Goal: Task Accomplishment & Management: Use online tool/utility

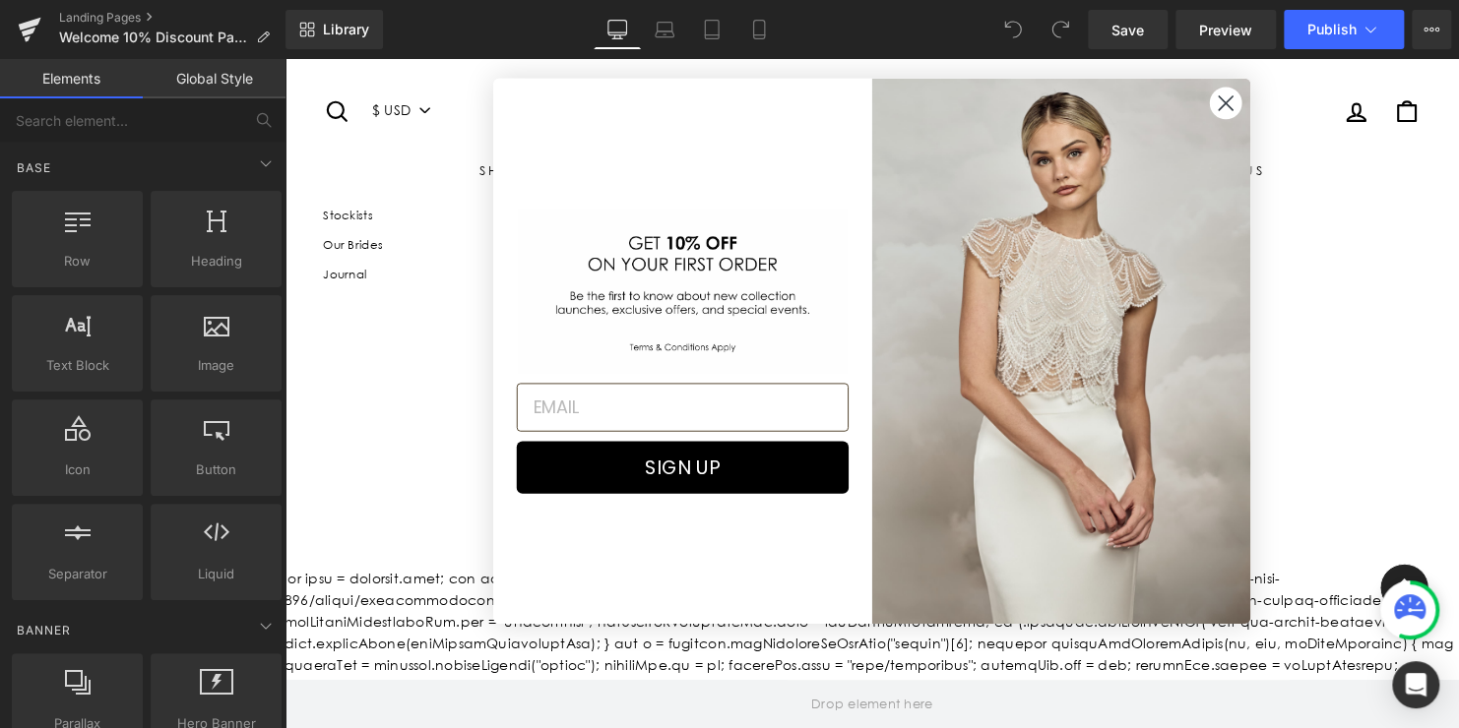
scroll to position [1694, 0]
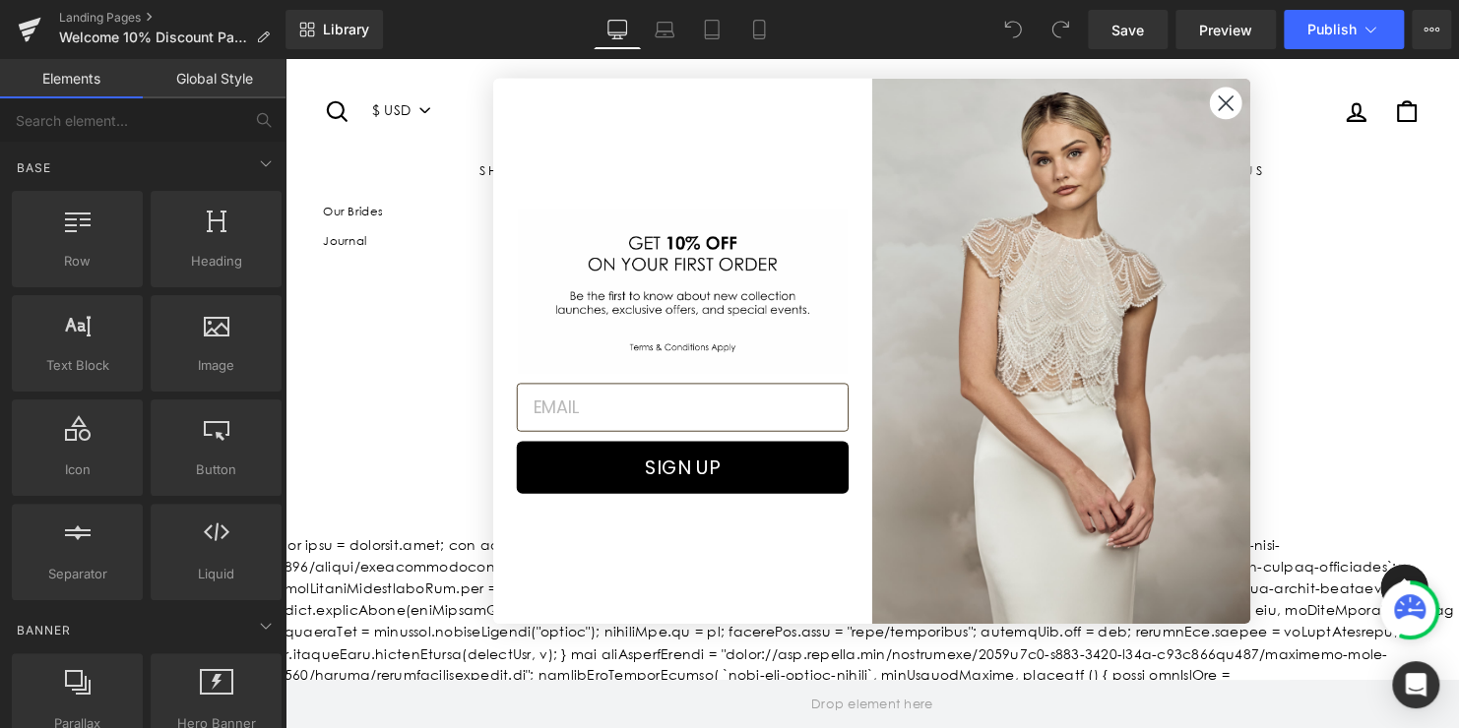
click at [1243, 103] on circle "Close dialog" at bounding box center [1238, 104] width 32 height 32
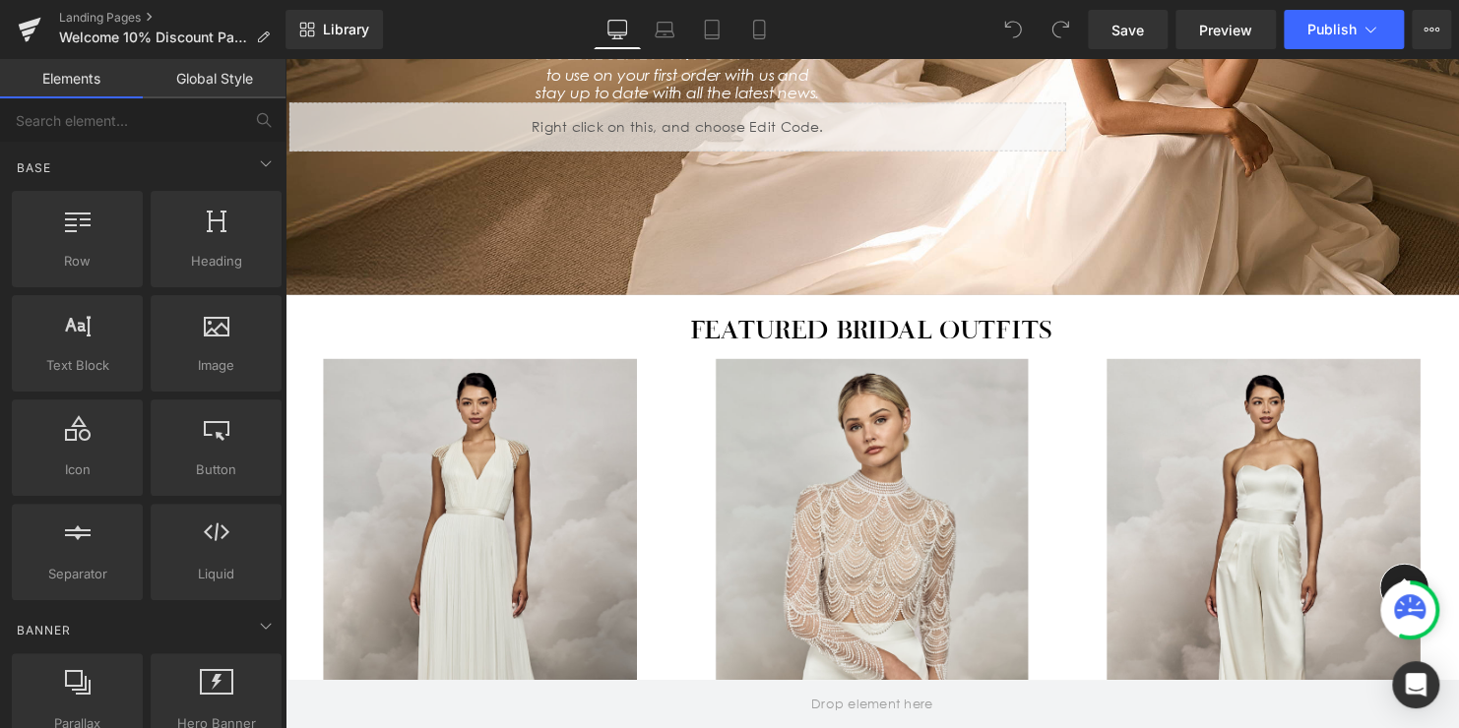
scroll to position [316, 0]
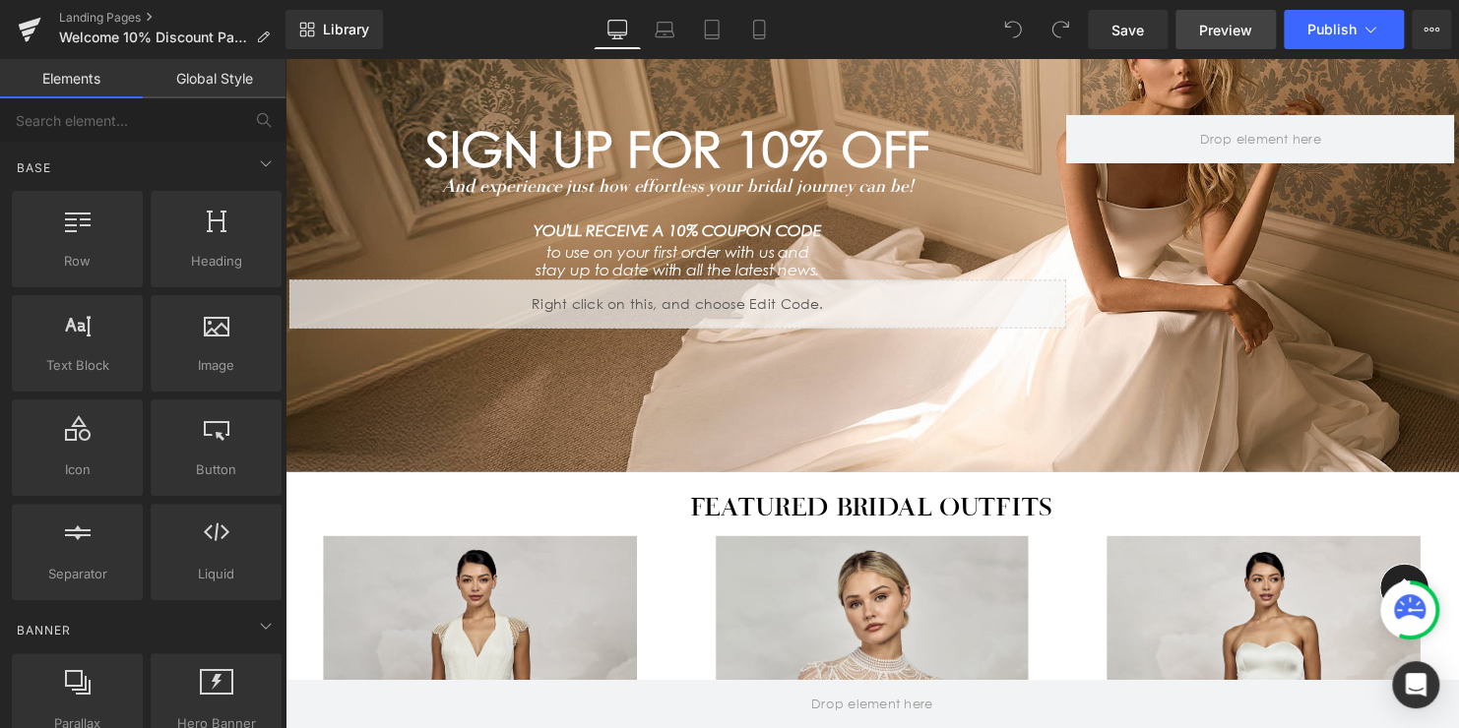
click at [1226, 43] on link "Preview" at bounding box center [1225, 29] width 100 height 39
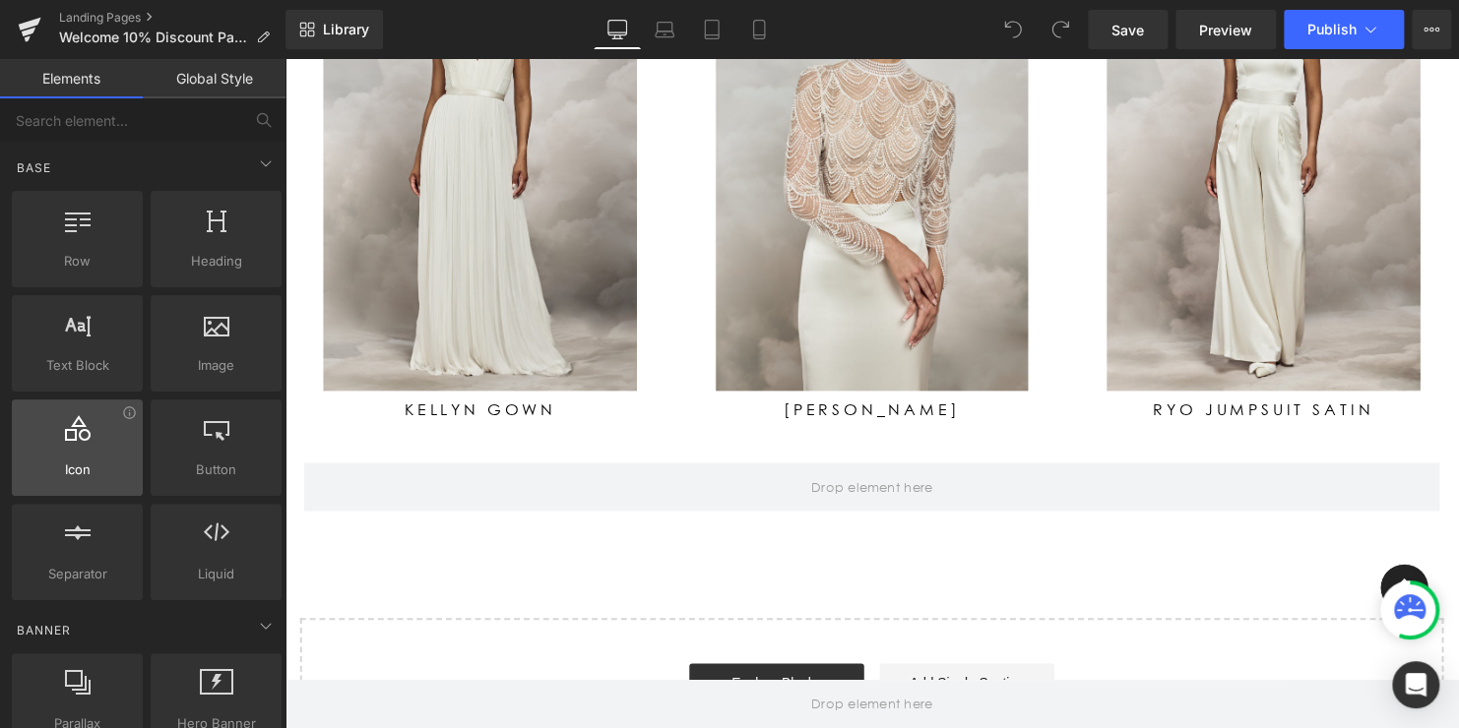
scroll to position [906, 0]
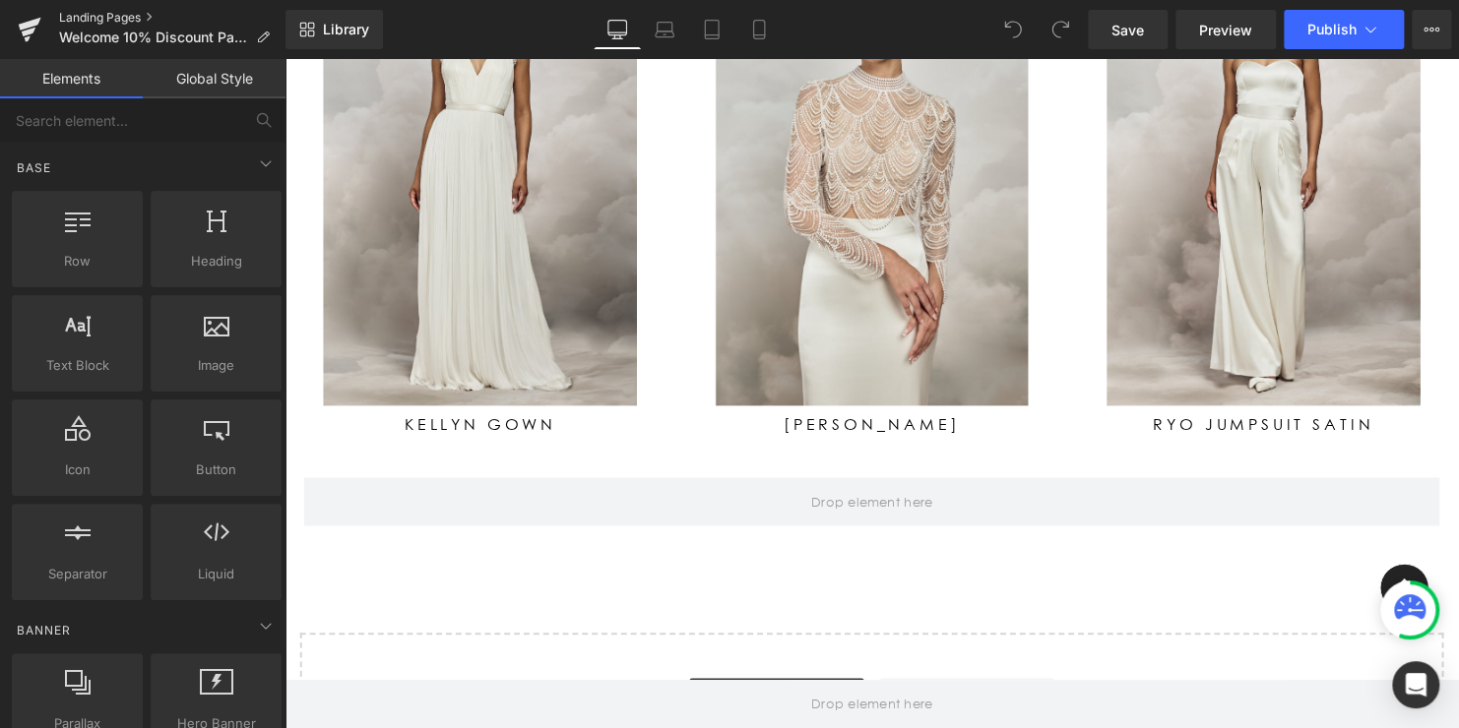
click at [97, 24] on link "Landing Pages" at bounding box center [172, 18] width 226 height 16
